Goal: Task Accomplishment & Management: Complete application form

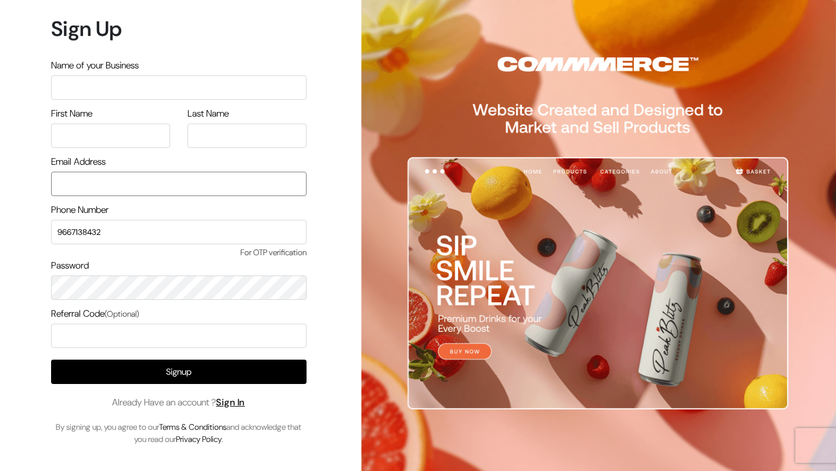
click at [122, 182] on input "email" at bounding box center [178, 184] width 255 height 24
type input "[EMAIL_ADDRESS][DOMAIN_NAME]"
click at [110, 92] on input "text" at bounding box center [178, 87] width 255 height 24
type input "I"
drag, startPoint x: 111, startPoint y: 92, endPoint x: 57, endPoint y: 92, distance: 53.4
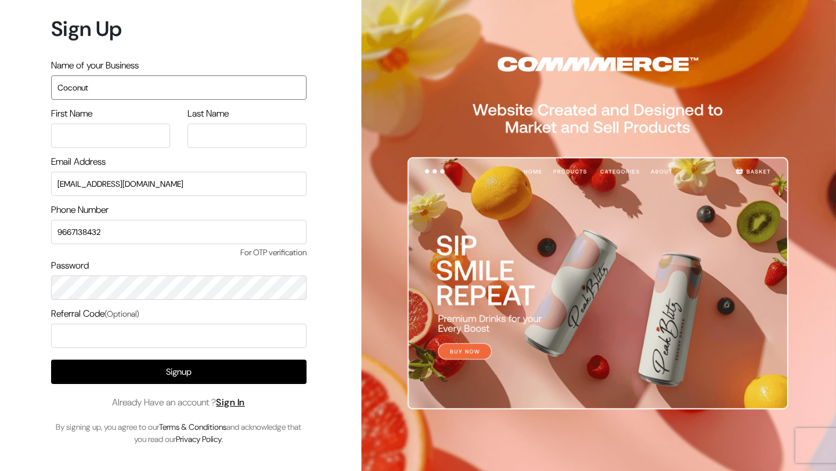
click at [57, 92] on input "Coconut" at bounding box center [178, 87] width 255 height 24
type input "T"
type input "Coconut"
click at [120, 126] on input "text" at bounding box center [110, 136] width 119 height 24
type input "[PERSON_NAME]"
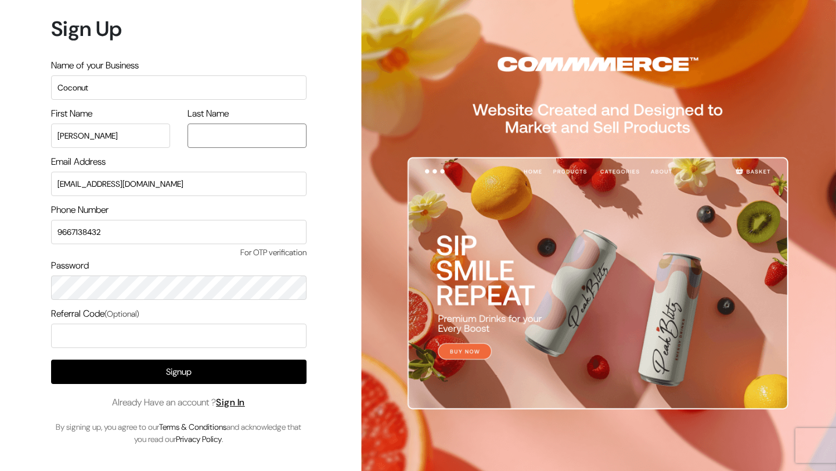
click at [209, 132] on input "text" at bounding box center [246, 136] width 119 height 24
type input "Goel"
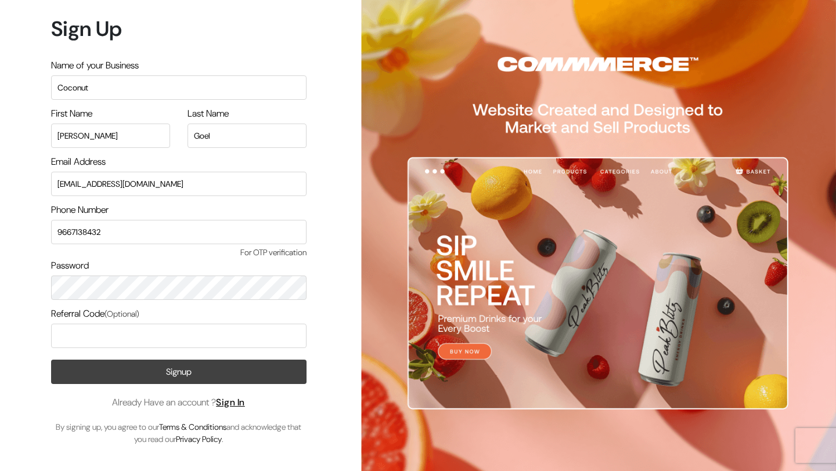
click at [213, 377] on button "Signup" at bounding box center [178, 372] width 255 height 24
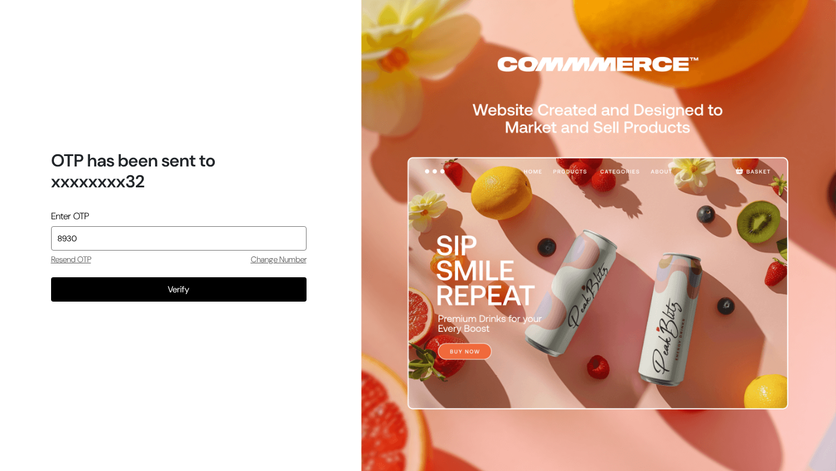
type input "8930"
click at [51, 277] on button "Verify" at bounding box center [178, 289] width 255 height 24
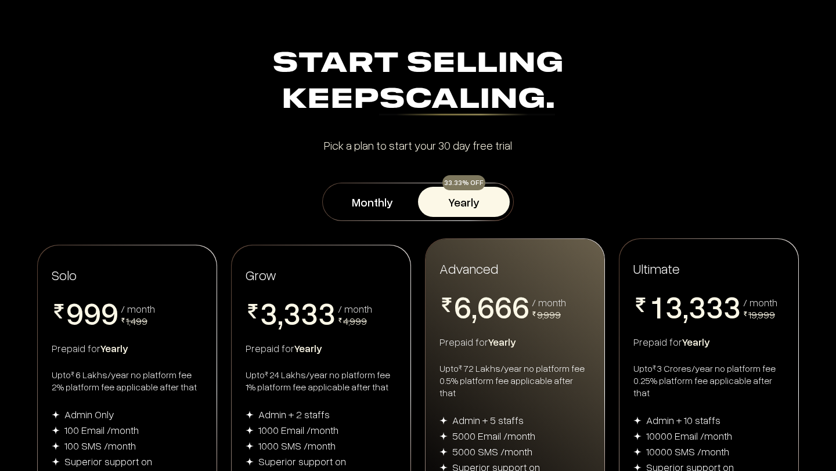
click at [129, 341] on div "Prepaid for Yearly" at bounding box center [127, 348] width 151 height 14
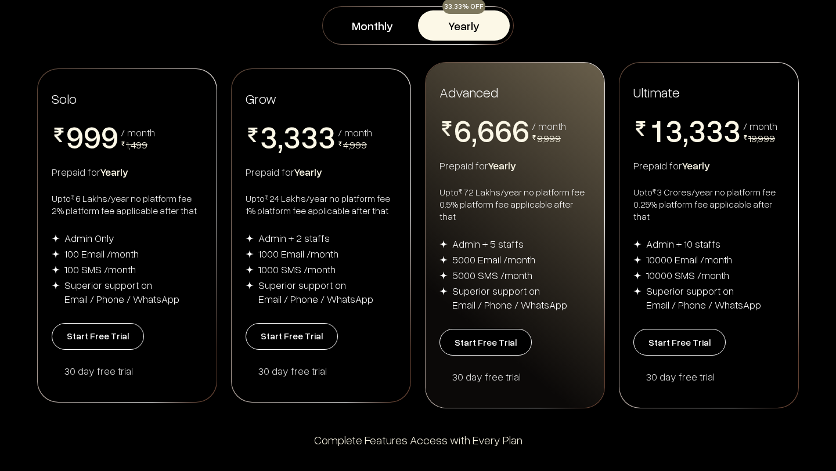
scroll to position [166, 0]
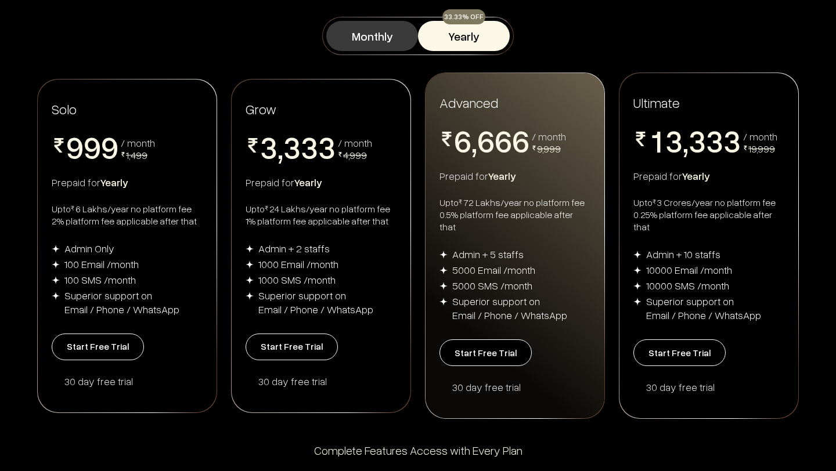
click at [370, 42] on button "Monthly" at bounding box center [372, 36] width 92 height 30
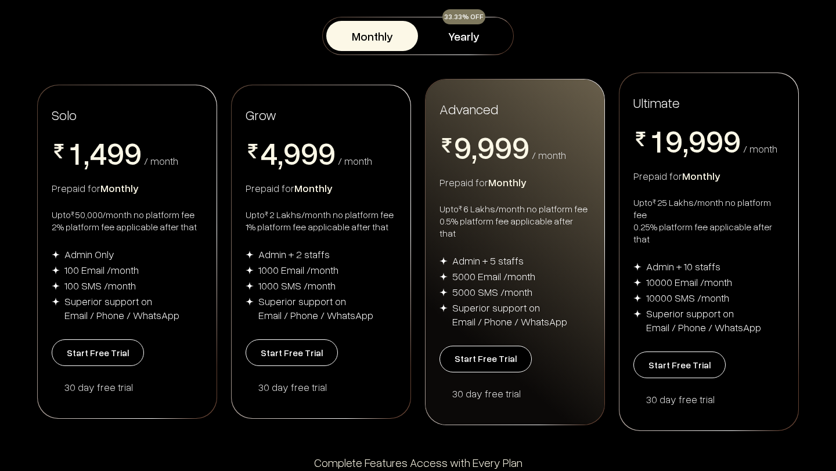
click at [42, 301] on div "Solo 0 1 2 3 4 5 6 7 8 9 , 0 1 2 3 4 5 6 7 8 9 0 1 2 3 4 5 6 7 8 9 0 1 2 3 4 5 …" at bounding box center [127, 251] width 179 height 333
click at [78, 340] on button "Start Free Trial" at bounding box center [98, 353] width 92 height 27
